Goal: Information Seeking & Learning: Learn about a topic

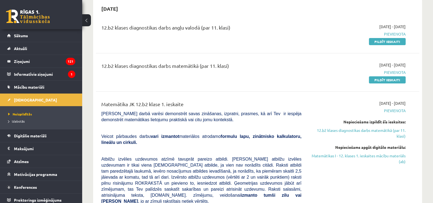
scroll to position [55, 0]
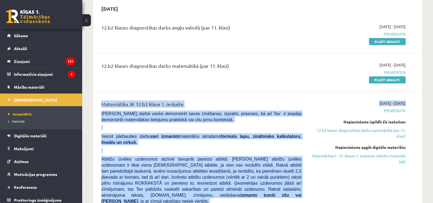
drag, startPoint x: 323, startPoint y: 112, endPoint x: 323, endPoint y: 90, distance: 21.9
click at [323, 90] on div "12.b2 klases diagnostikas darbs angļu valodā (par 11. klasi) 2025-09-01 - 2025-…" at bounding box center [258, 164] width 324 height 292
click at [346, 164] on link "Matemātikas I - 12. klases 1. ieskaites mācību materiāls (ab)" at bounding box center [358, 159] width 96 height 12
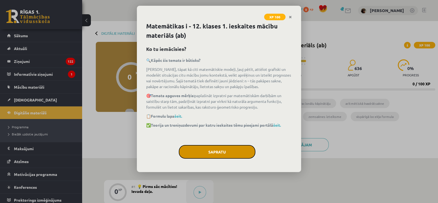
click at [231, 158] on button "Sapratu" at bounding box center [217, 152] width 77 height 14
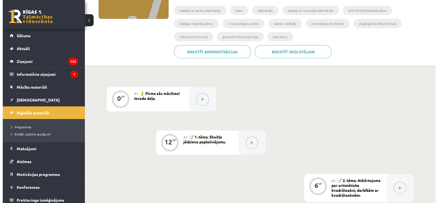
scroll to position [106, 0]
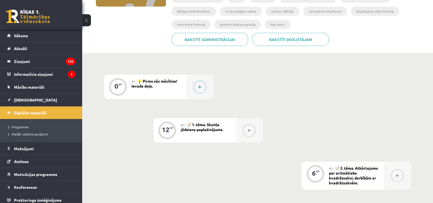
click at [201, 90] on button at bounding box center [200, 87] width 13 height 13
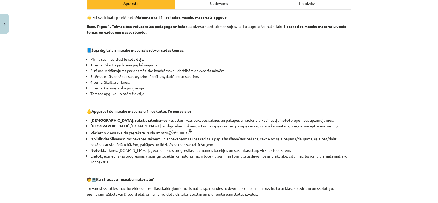
scroll to position [237, 0]
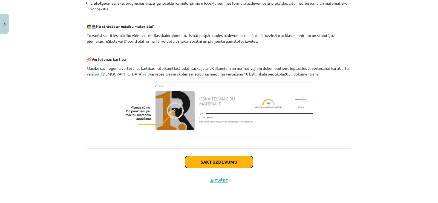
click at [207, 159] on button "Sākt uzdevumu" at bounding box center [219, 162] width 68 height 12
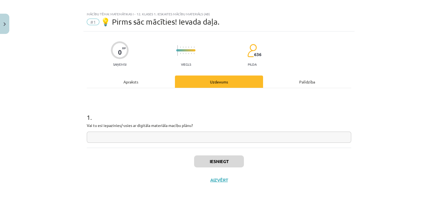
scroll to position [5, 0]
click at [177, 139] on input "text" at bounding box center [219, 137] width 265 height 11
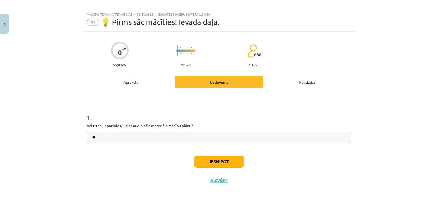
type input "**"
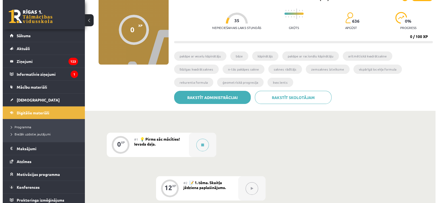
scroll to position [65, 0]
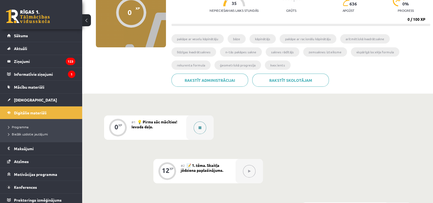
click at [206, 132] on div at bounding box center [199, 128] width 27 height 24
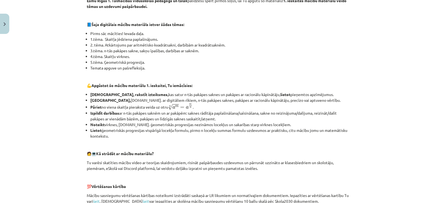
scroll to position [237, 0]
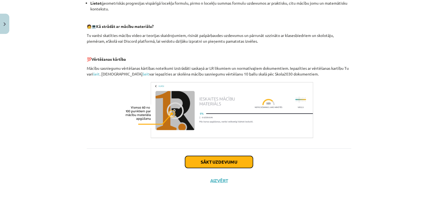
click at [198, 162] on button "Sākt uzdevumu" at bounding box center [219, 162] width 68 height 12
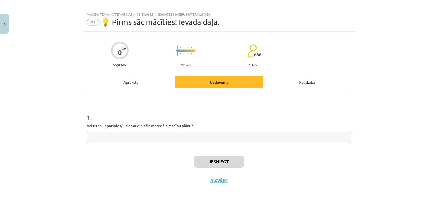
click at [165, 138] on input "text" at bounding box center [219, 137] width 265 height 11
type input "**"
click at [213, 165] on button "Iesniegt" at bounding box center [219, 162] width 50 height 12
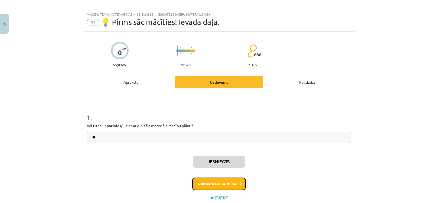
click at [200, 183] on button "Nākamā nodarbība" at bounding box center [219, 184] width 54 height 13
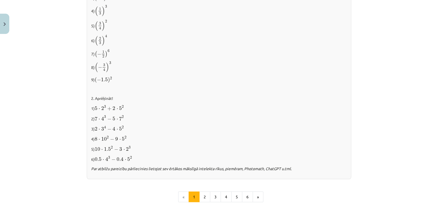
scroll to position [575, 0]
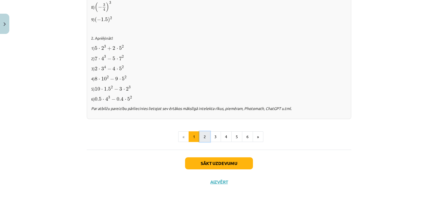
click at [206, 132] on button "2" at bounding box center [205, 137] width 11 height 11
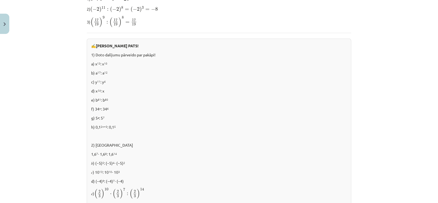
scroll to position [378, 0]
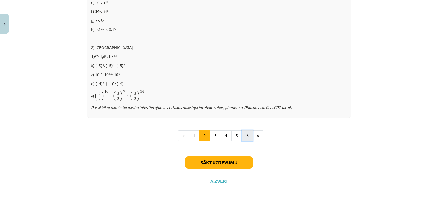
click at [244, 132] on button "6" at bounding box center [247, 135] width 11 height 11
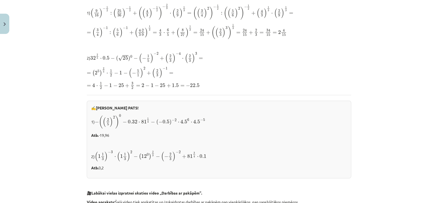
scroll to position [521, 0]
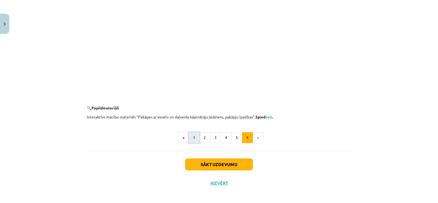
click at [193, 138] on button "1" at bounding box center [194, 137] width 11 height 11
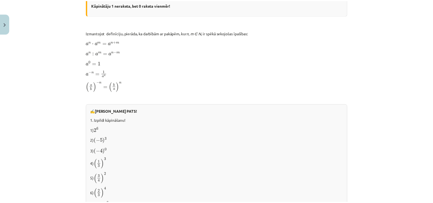
scroll to position [575, 0]
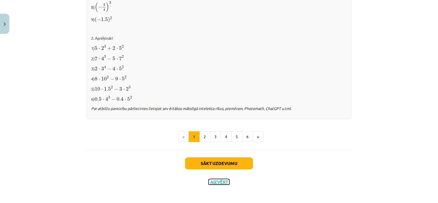
click at [215, 180] on button "Aizvērt" at bounding box center [219, 181] width 21 height 5
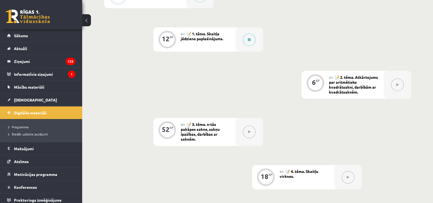
scroll to position [176, 0]
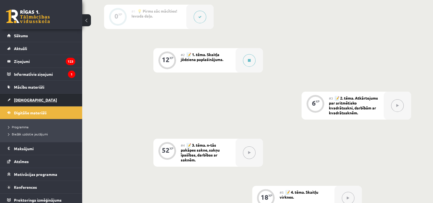
click at [25, 104] on link "[DEMOGRAPHIC_DATA]" at bounding box center [41, 100] width 68 height 13
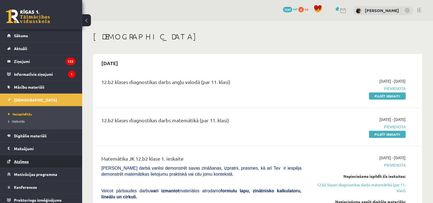
scroll to position [3, 0]
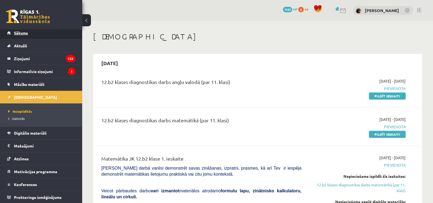
click at [20, 36] on link "Sākums" at bounding box center [41, 33] width 68 height 13
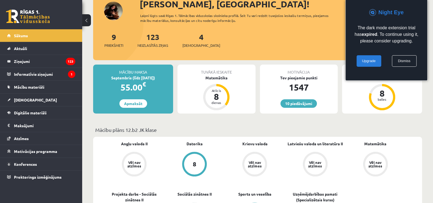
scroll to position [71, 0]
click at [412, 61] on link "Dismiss" at bounding box center [404, 61] width 25 height 12
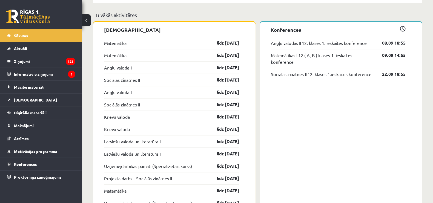
scroll to position [471, 0]
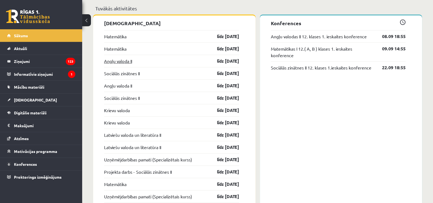
click at [126, 62] on link "Angļu valoda II" at bounding box center [118, 61] width 28 height 7
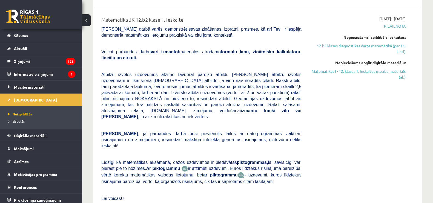
scroll to position [152, 0]
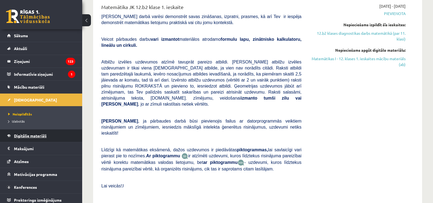
click at [18, 137] on span "Digitālie materiāli" at bounding box center [30, 135] width 33 height 5
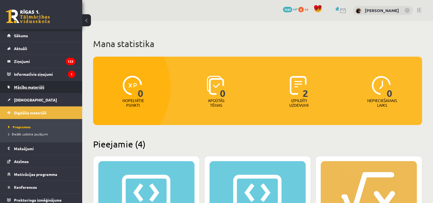
click at [30, 92] on link "Mācību materiāli" at bounding box center [41, 87] width 68 height 13
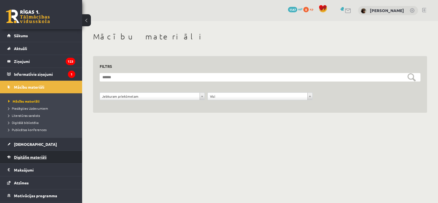
click at [33, 161] on link "Digitālie materiāli" at bounding box center [41, 157] width 68 height 13
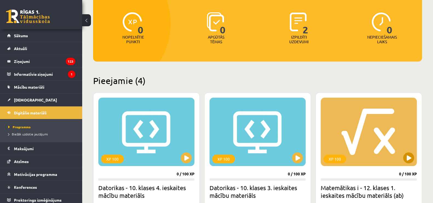
scroll to position [123, 0]
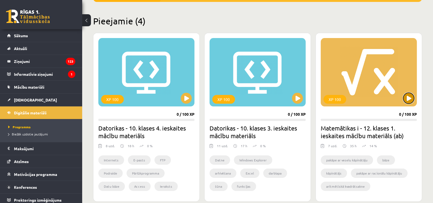
click at [407, 94] on button at bounding box center [408, 98] width 11 height 11
